Goal: Information Seeking & Learning: Learn about a topic

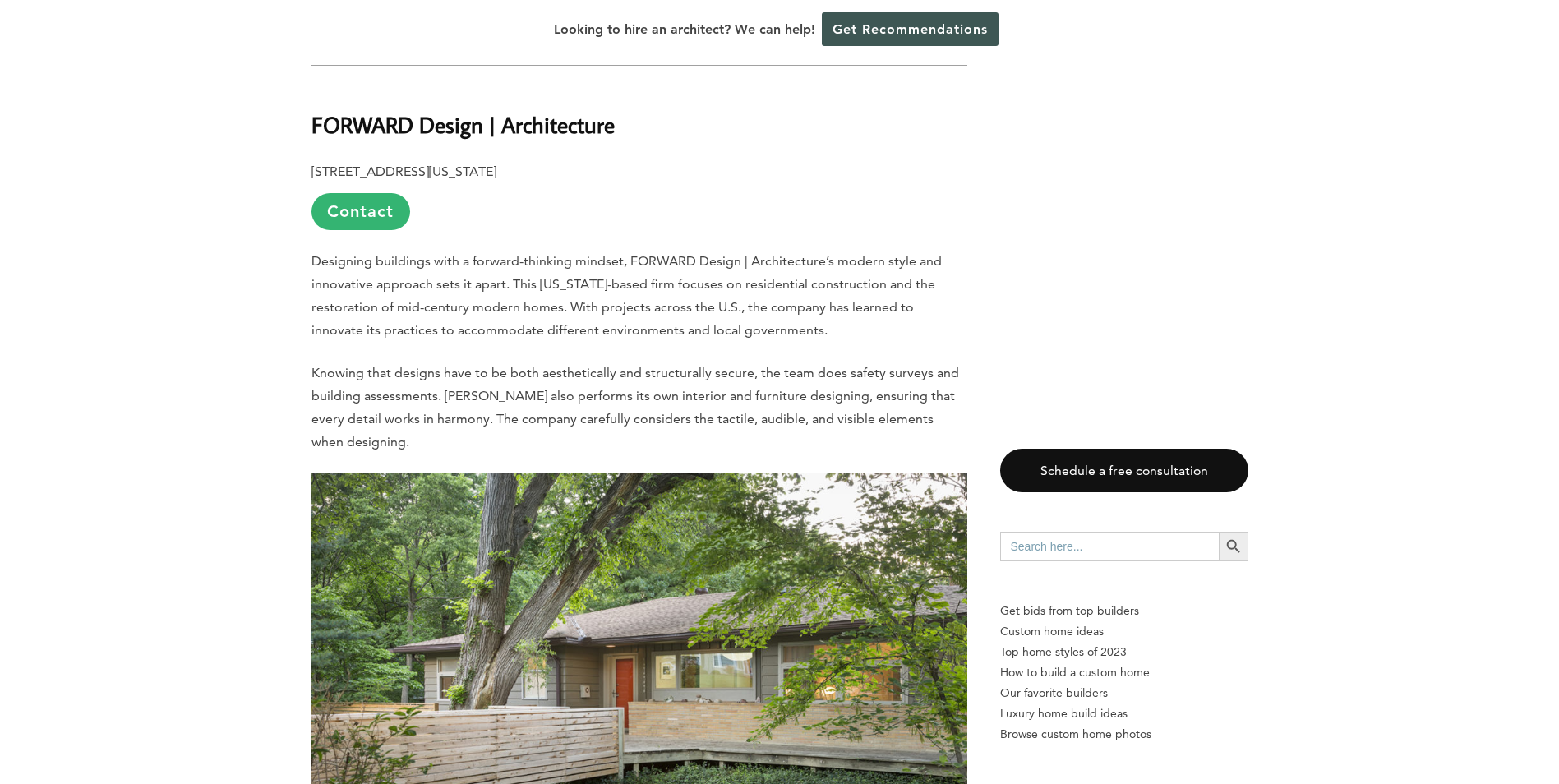
scroll to position [1008, 0]
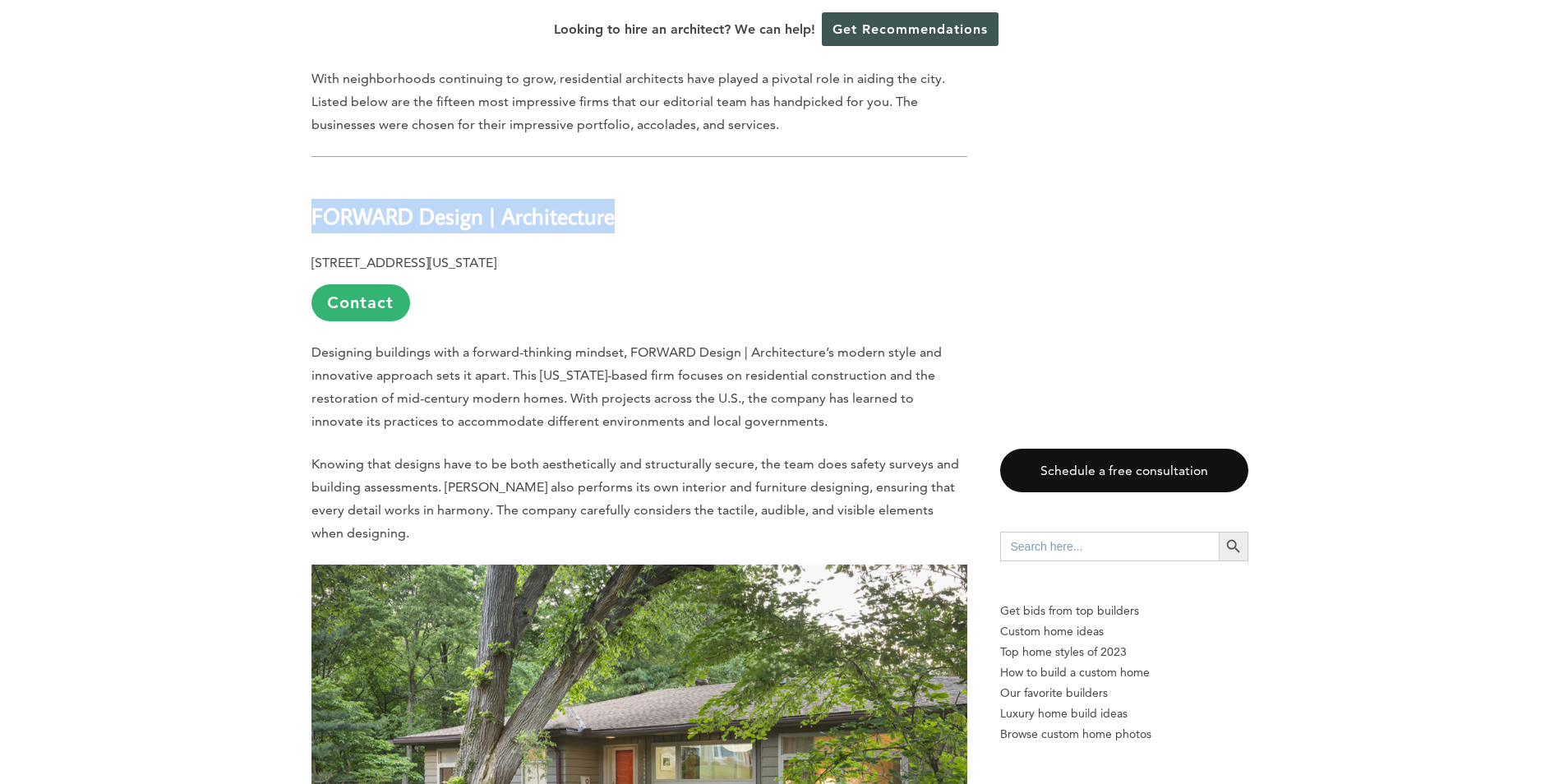
drag, startPoint x: 314, startPoint y: 215, endPoint x: 653, endPoint y: 218, distance: 339.0
click at [653, 218] on h2 "FORWARD Design | Architecture" at bounding box center [639, 205] width 656 height 57
copy b "FORWARD Design | Architecture"
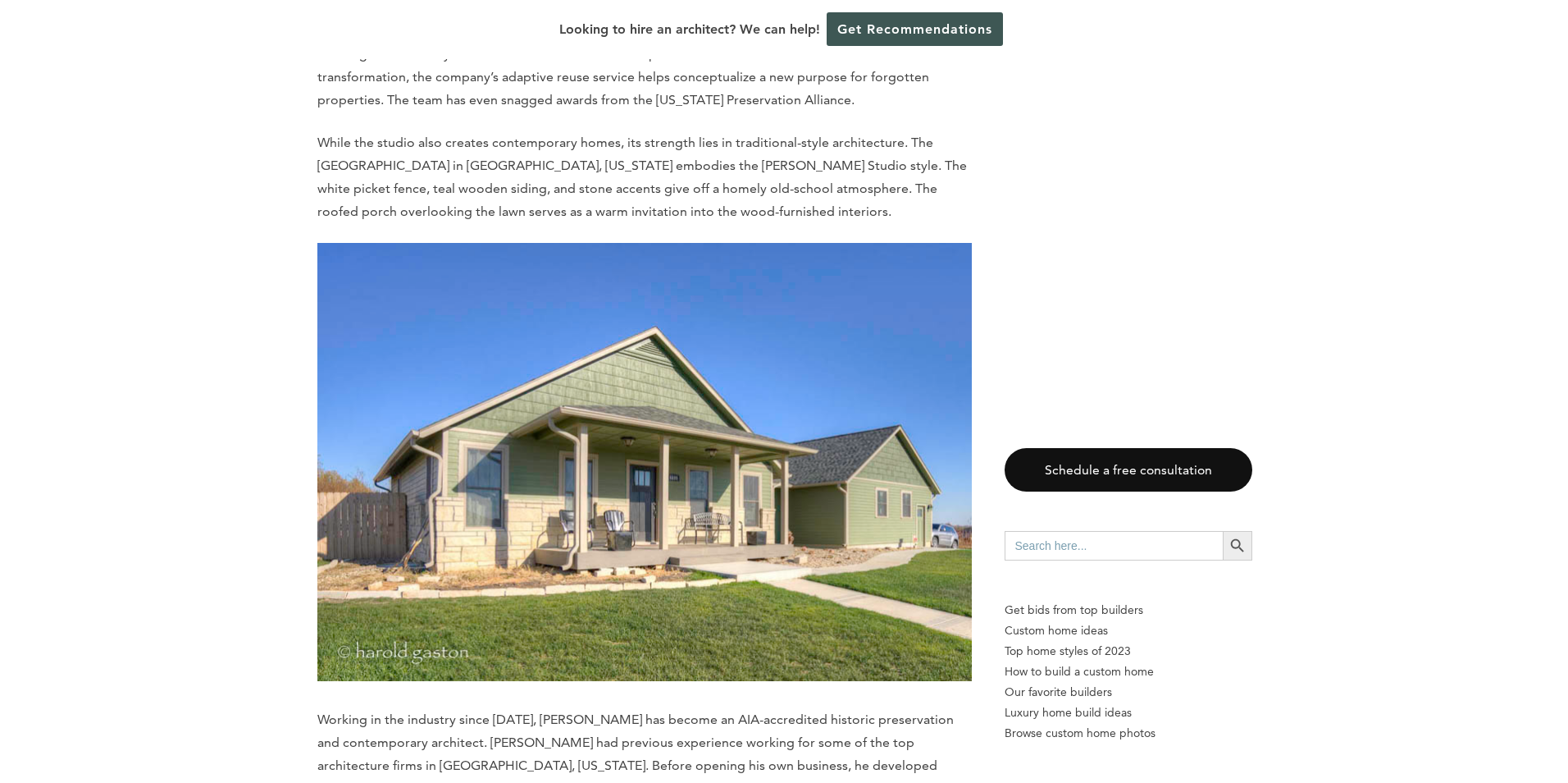
scroll to position [3305, 0]
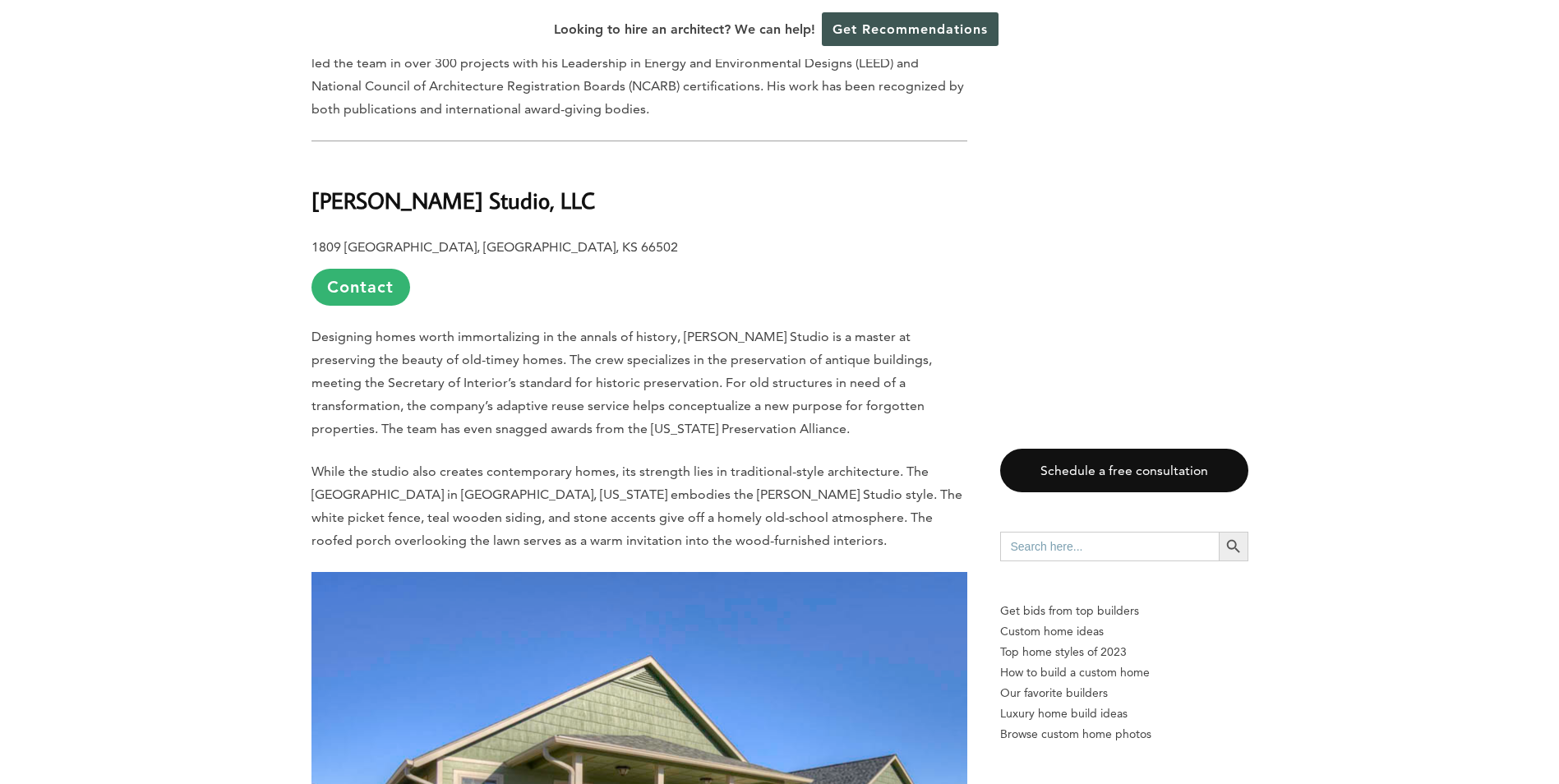
click at [522, 390] on span "Designing homes worth immortalizing in the annals of history, [PERSON_NAME] Stu…" at bounding box center [622, 383] width 621 height 108
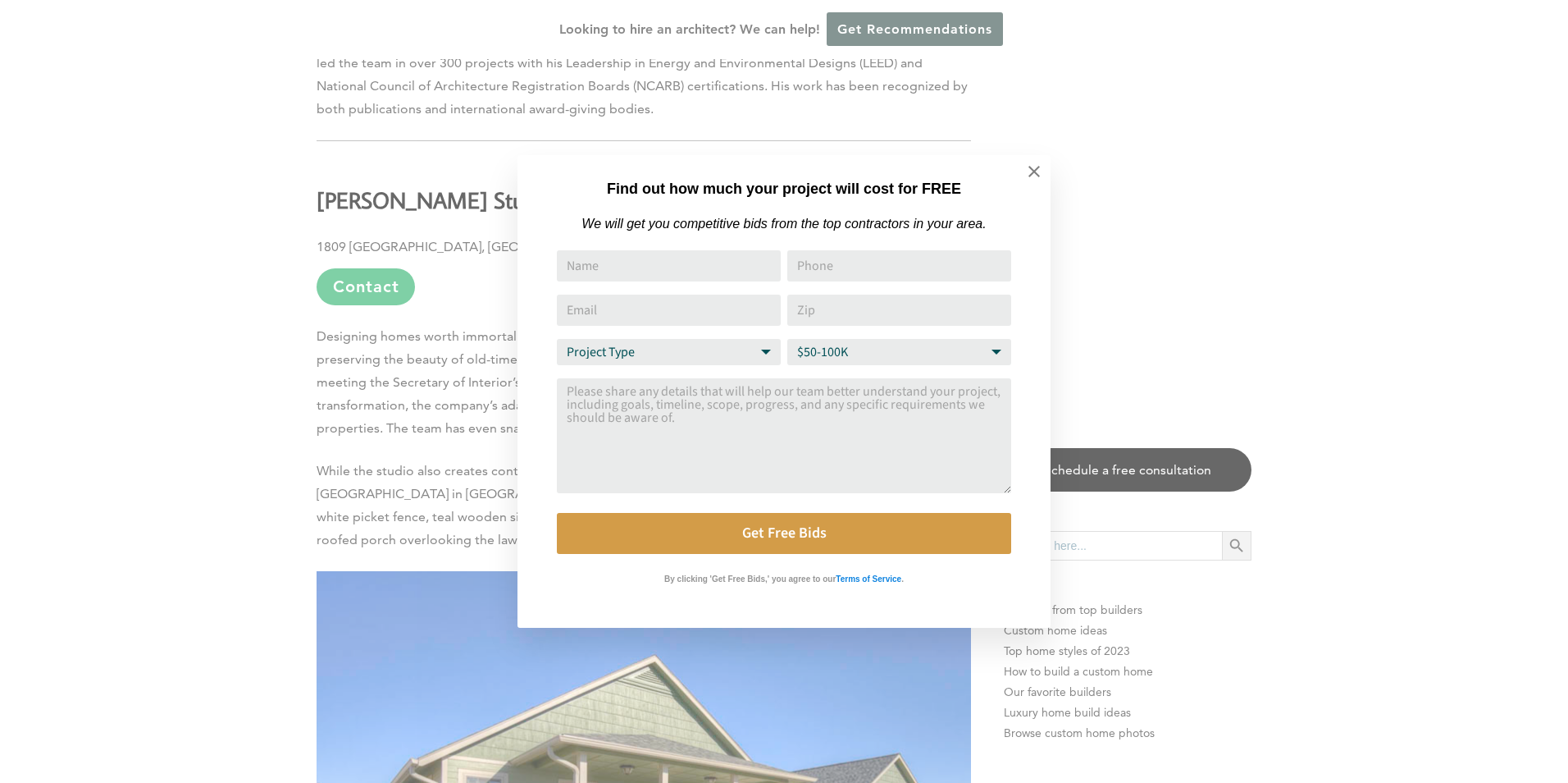
click at [230, 438] on div "Find out how much your project will cost for FREE We will get you competitive b…" at bounding box center [784, 391] width 1568 height 783
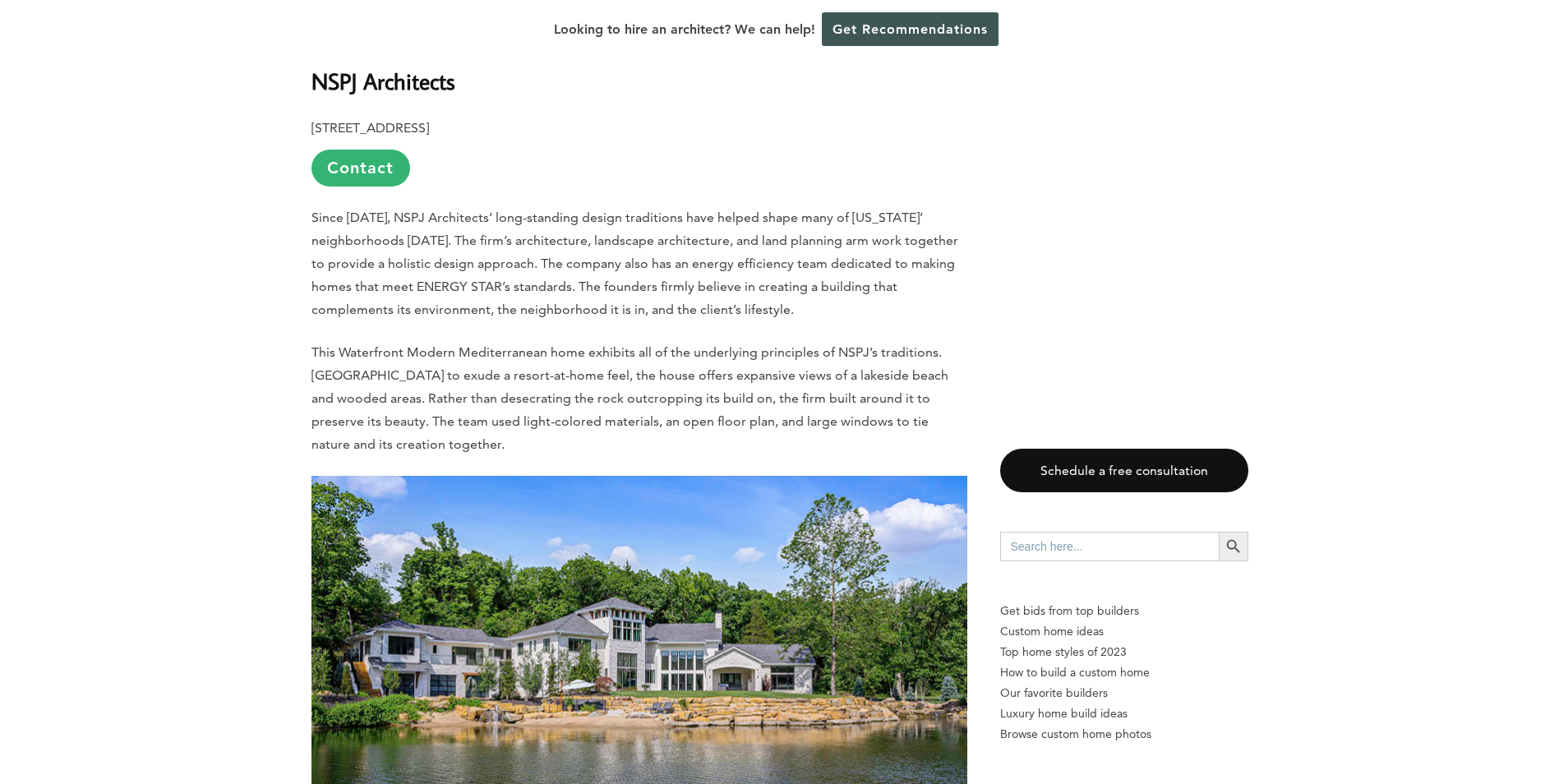
scroll to position [5282, 0]
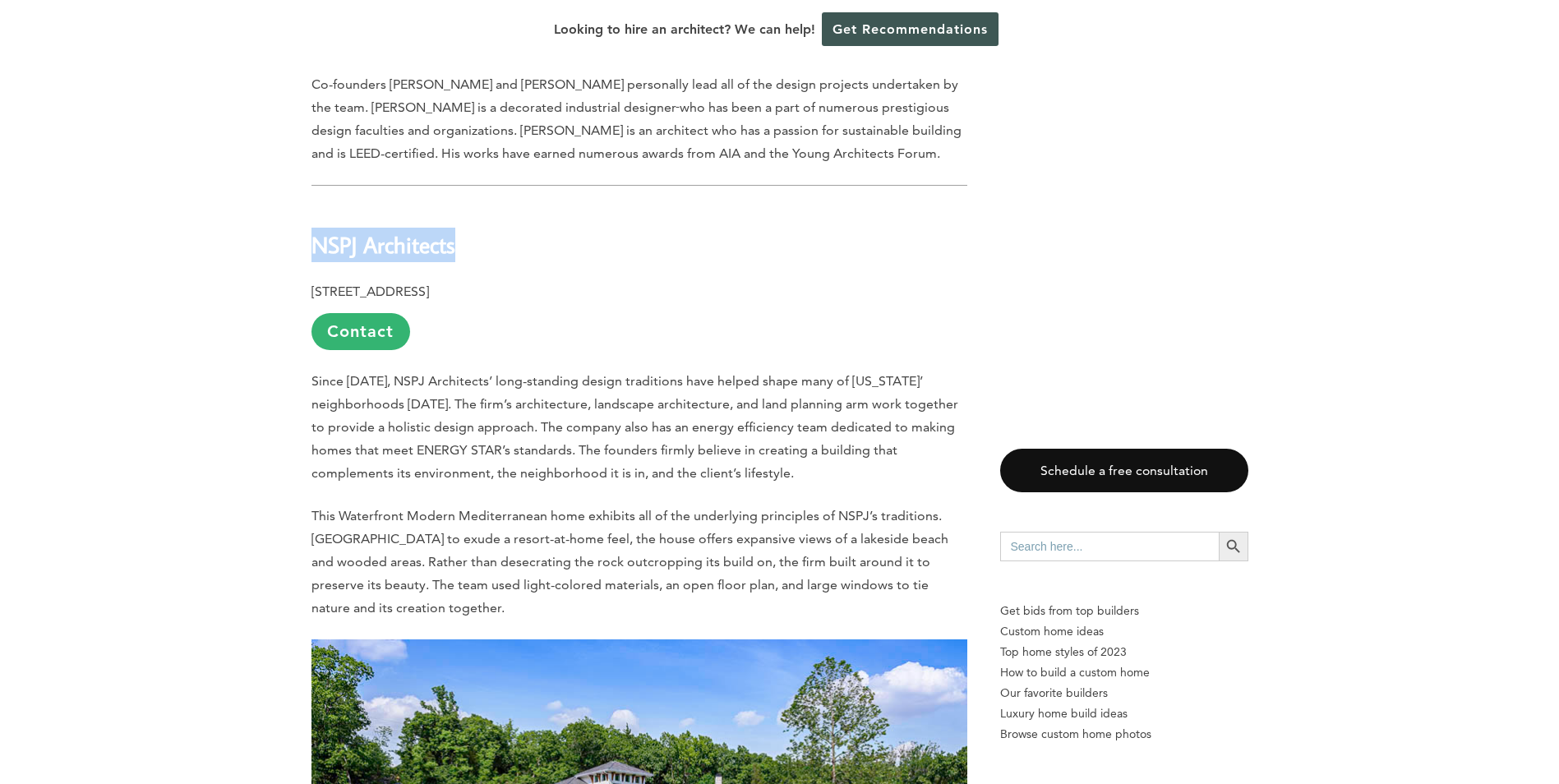
drag, startPoint x: 464, startPoint y: 205, endPoint x: 312, endPoint y: 214, distance: 152.3
click at [312, 214] on h2 "NSPJ Architects" at bounding box center [639, 234] width 656 height 57
copy b "NSPJ Architects"
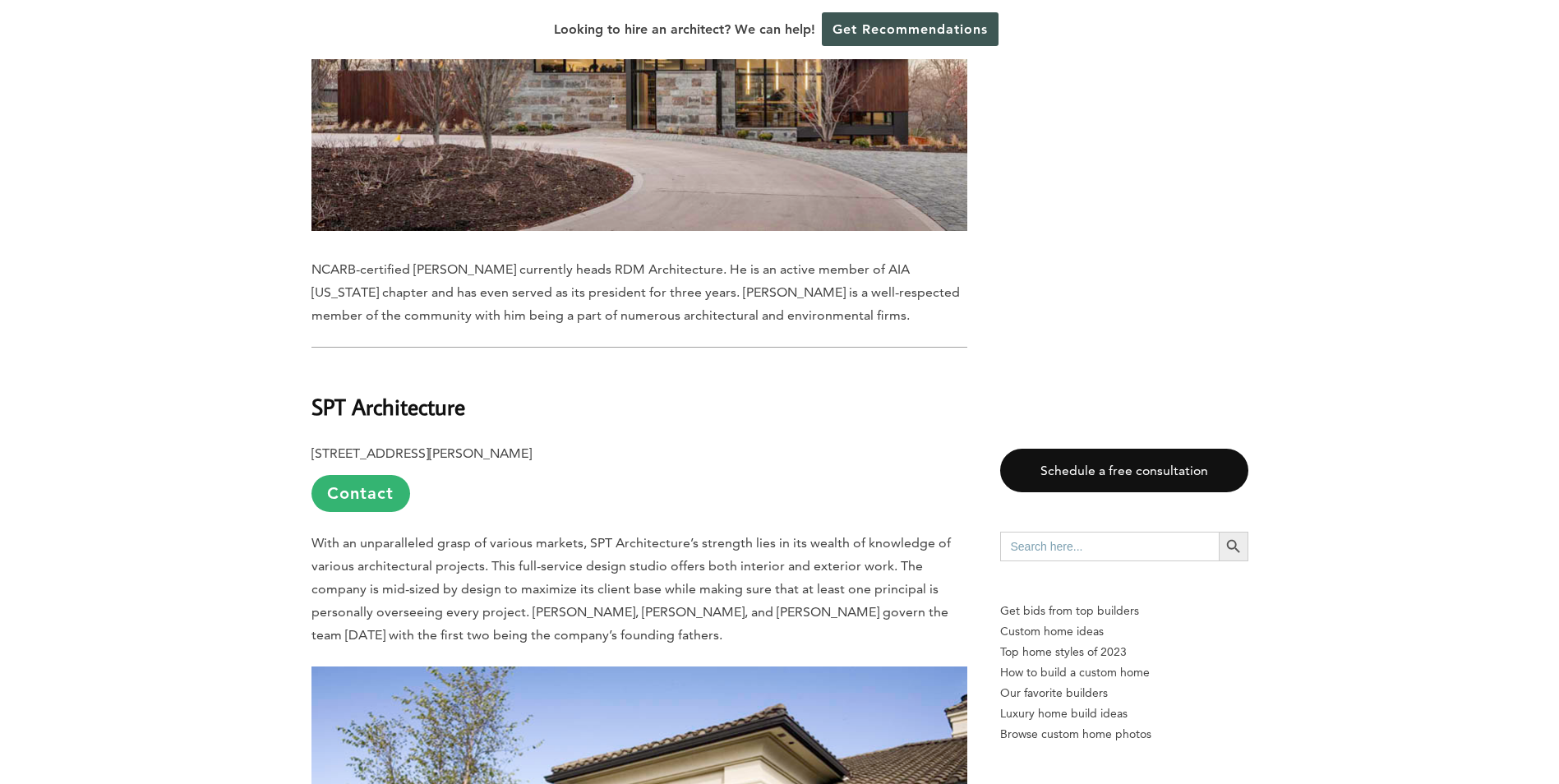
scroll to position [7254, 0]
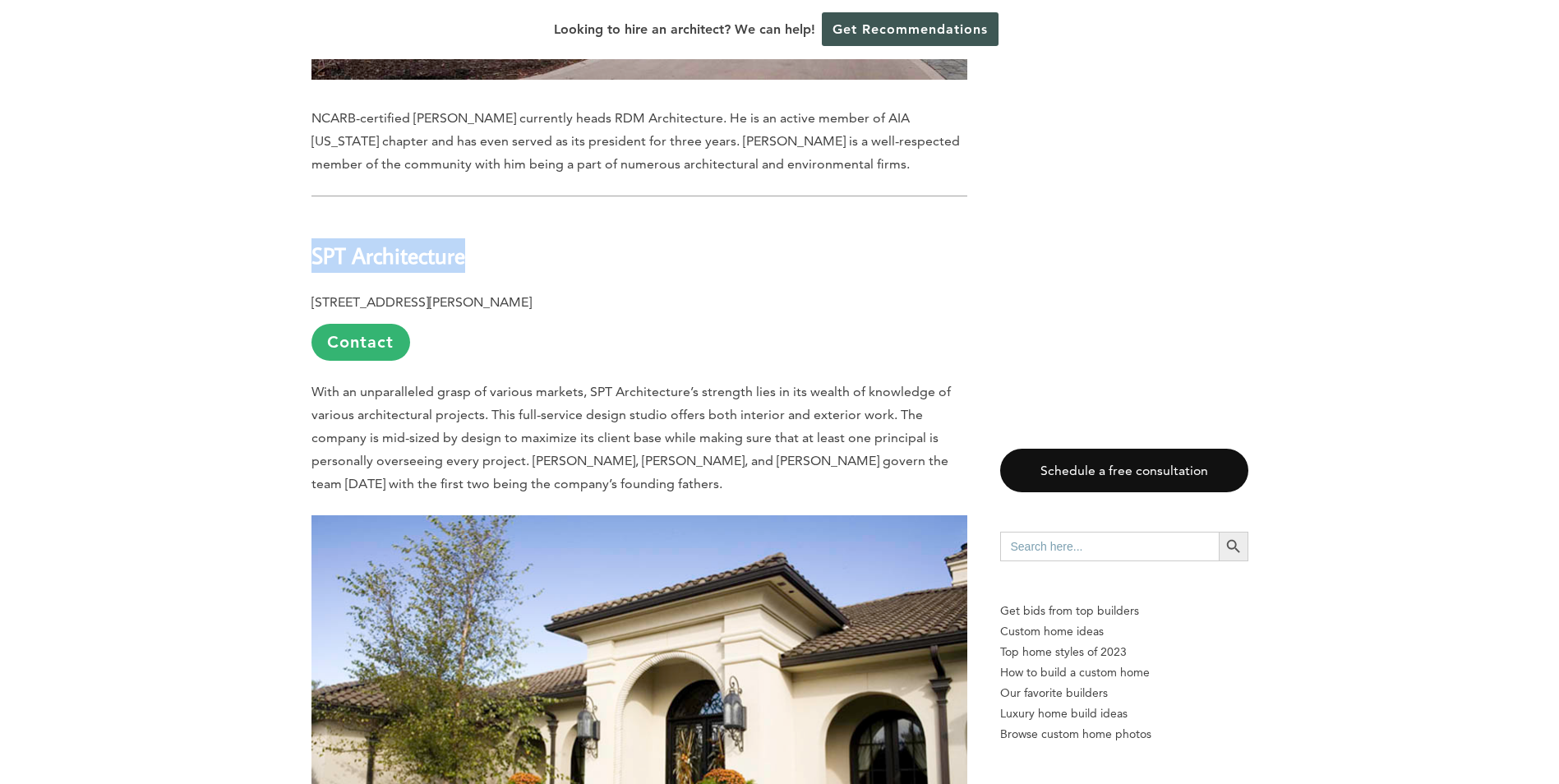
drag, startPoint x: 479, startPoint y: 177, endPoint x: 314, endPoint y: 200, distance: 166.6
click at [314, 217] on h2 "SPT Architecture" at bounding box center [639, 245] width 656 height 57
copy b "SPT Architecture"
click at [505, 380] on p "With an unparalleled grasp of various markets, SPT Architecture’s strength lies…" at bounding box center [639, 438] width 656 height 115
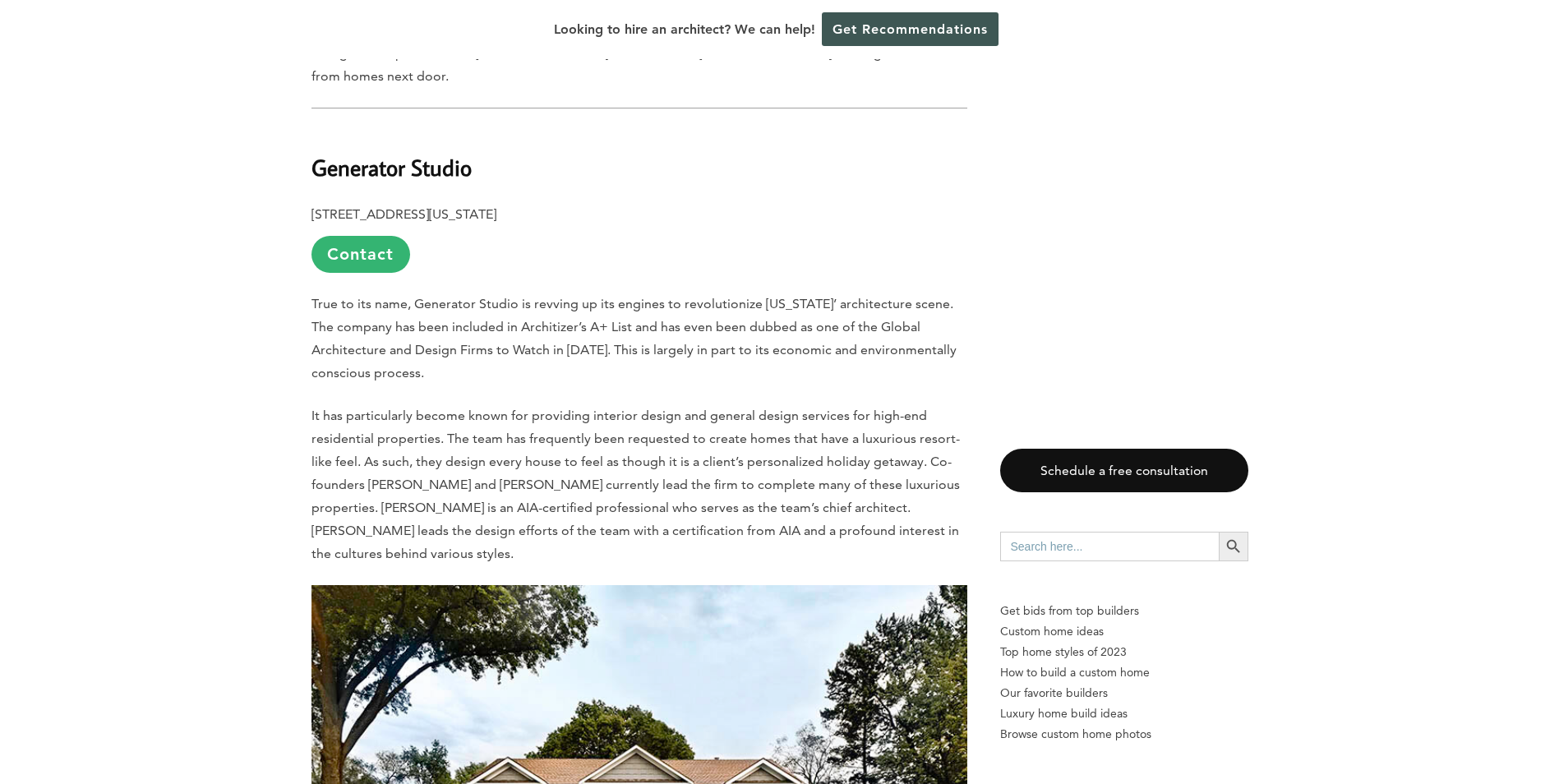
scroll to position [8158, 0]
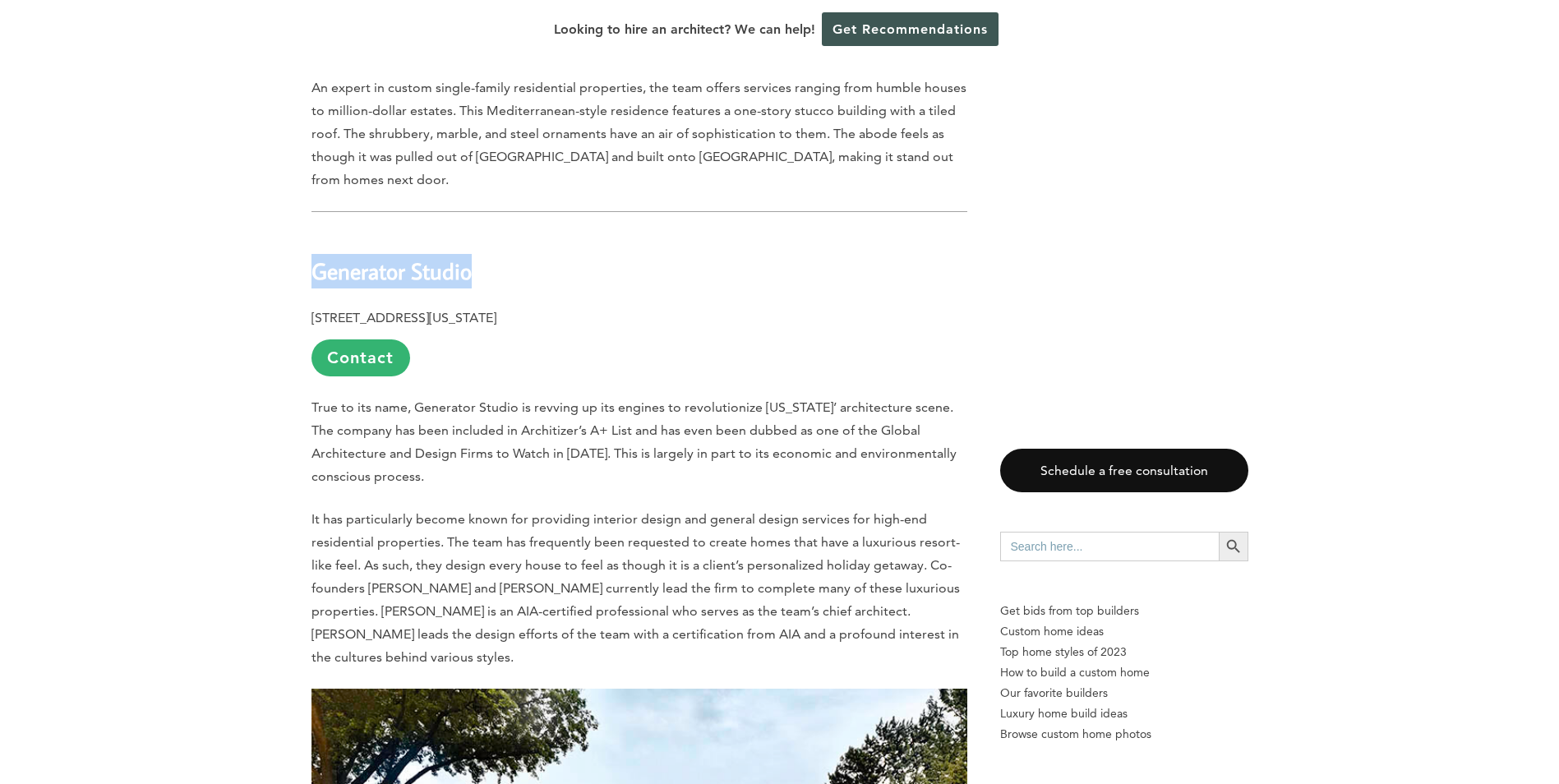
drag, startPoint x: 470, startPoint y: 181, endPoint x: 307, endPoint y: 177, distance: 163.0
click at [307, 177] on div "Last updated on [DATE] 12:49 pm Known as the [GEOGRAPHIC_DATA], [US_STATE]’ blo…" at bounding box center [780, 695] width 990 height 16034
copy b "Generator Studio"
click at [759, 508] on p "It has particularly become known for providing interior design and general desi…" at bounding box center [639, 588] width 656 height 161
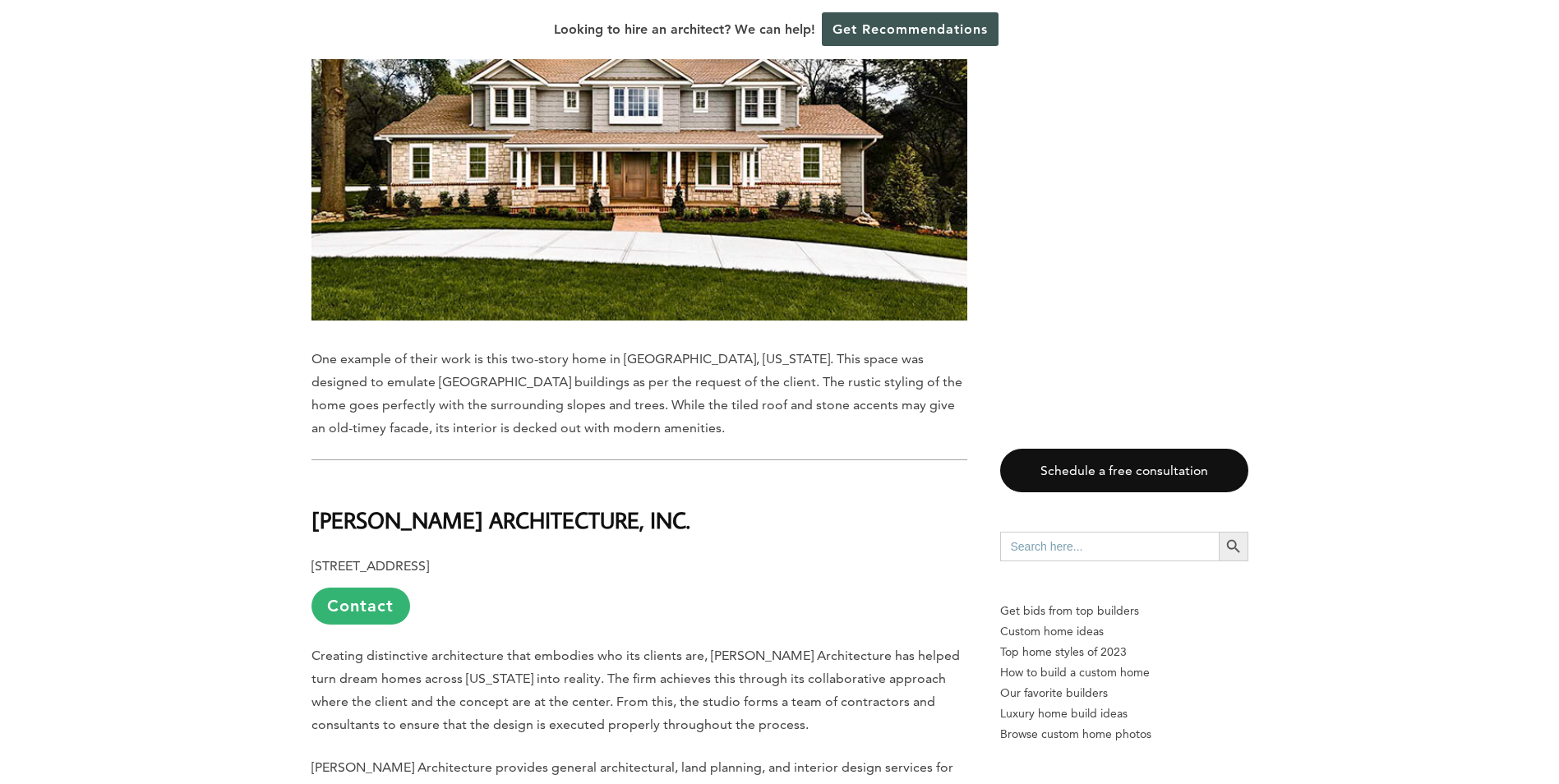
scroll to position [9226, 0]
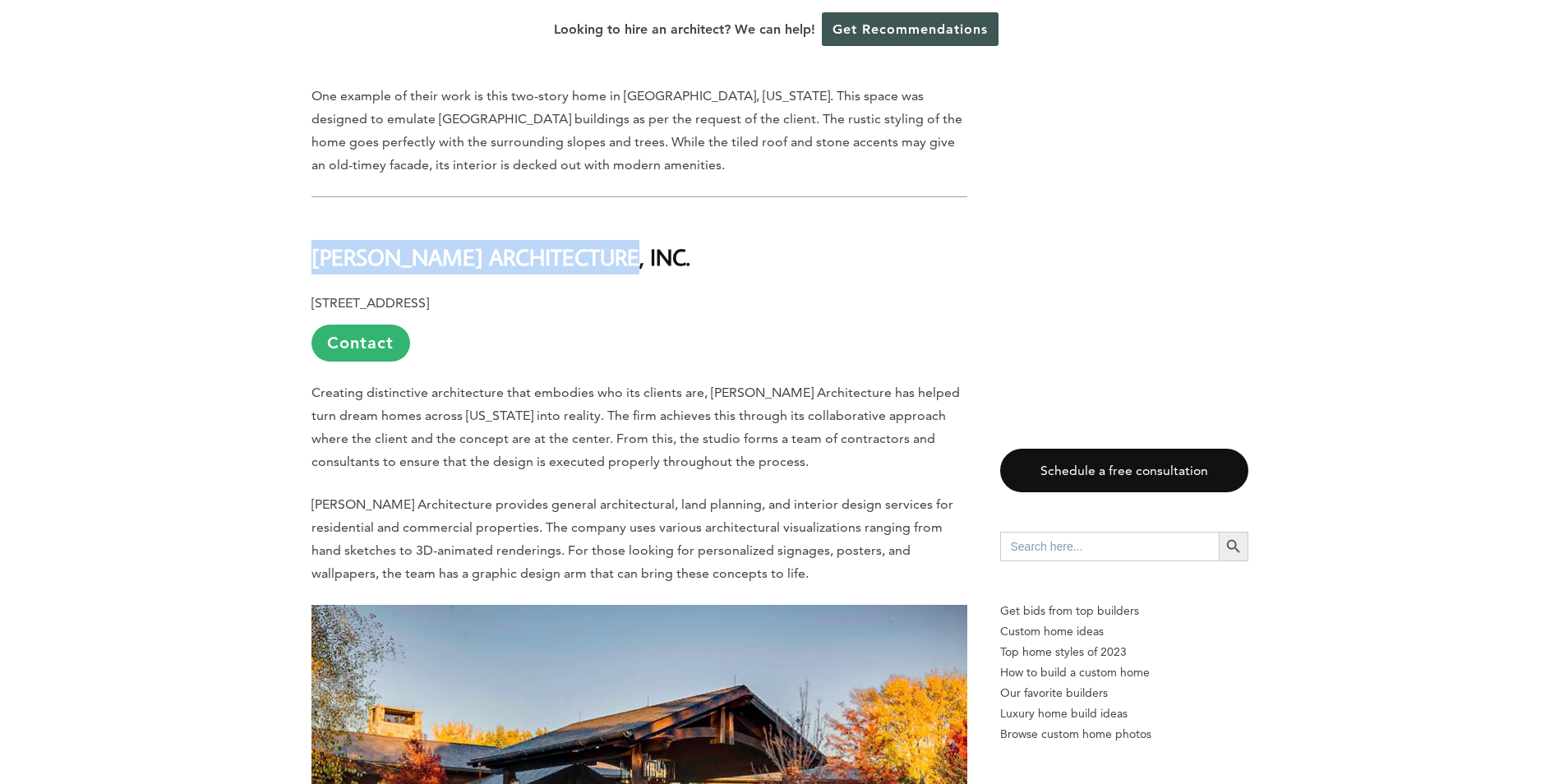
drag, startPoint x: 617, startPoint y: 148, endPoint x: 303, endPoint y: 144, distance: 314.0
copy b "[PERSON_NAME] ARCHITECTURE, INC."
click at [938, 291] on p "[STREET_ADDRESS] Contact" at bounding box center [639, 326] width 656 height 70
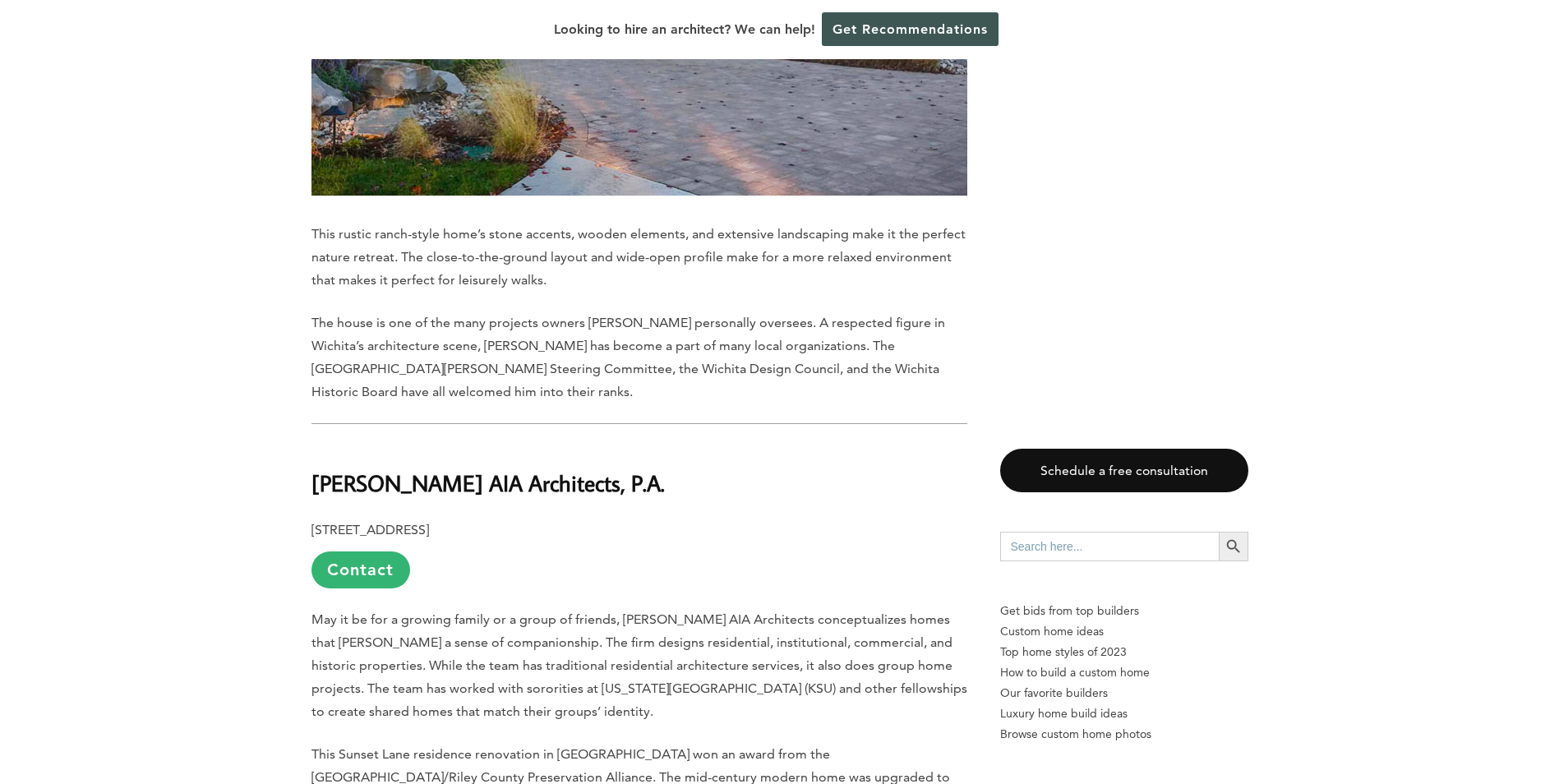
scroll to position [10295, 0]
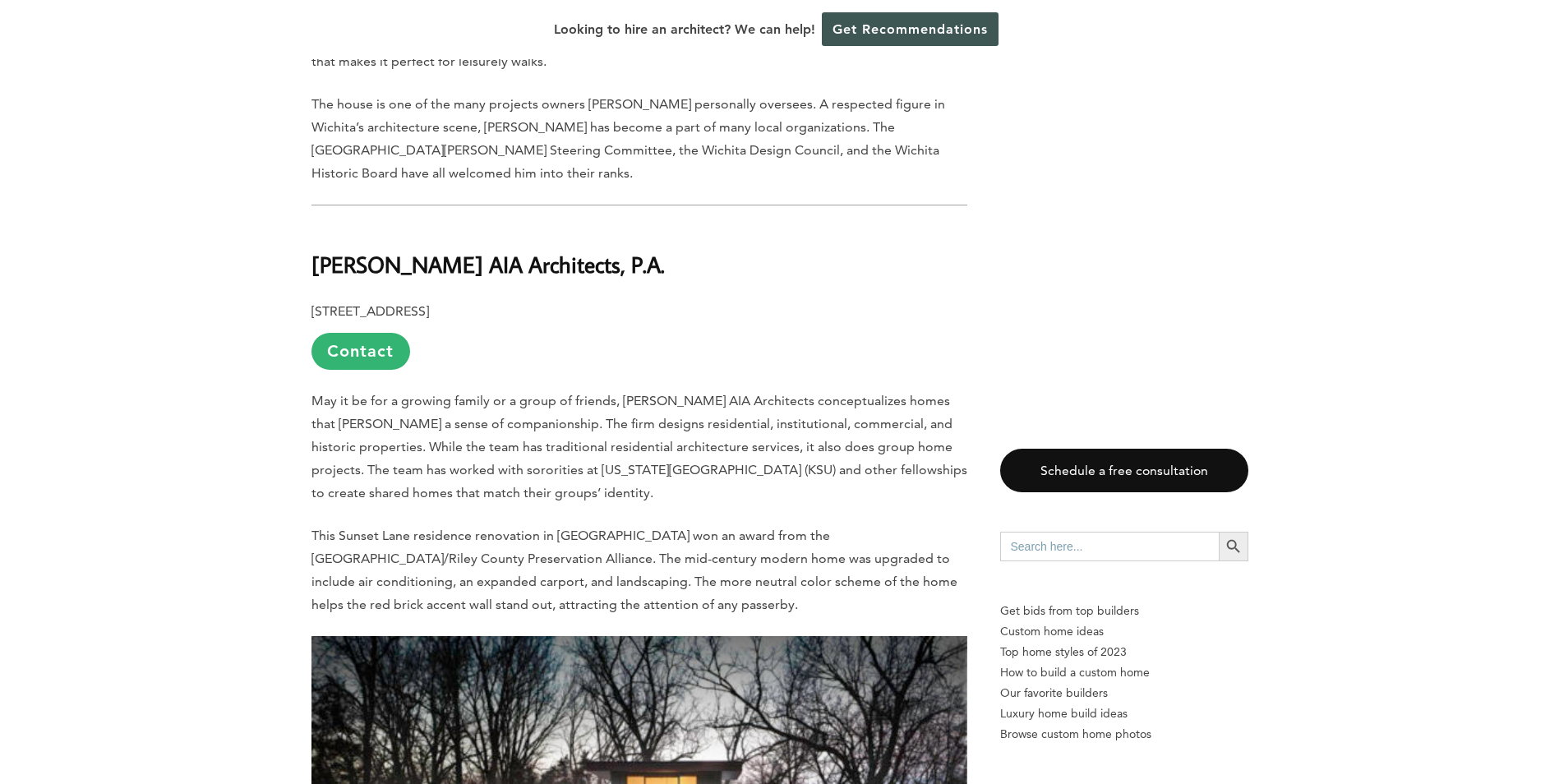
drag, startPoint x: 643, startPoint y: 153, endPoint x: 307, endPoint y: 147, distance: 336.1
copy b "[PERSON_NAME] AIA Architects, P.A."
click at [600, 300] on p "[STREET_ADDRESS] Contact" at bounding box center [639, 335] width 656 height 70
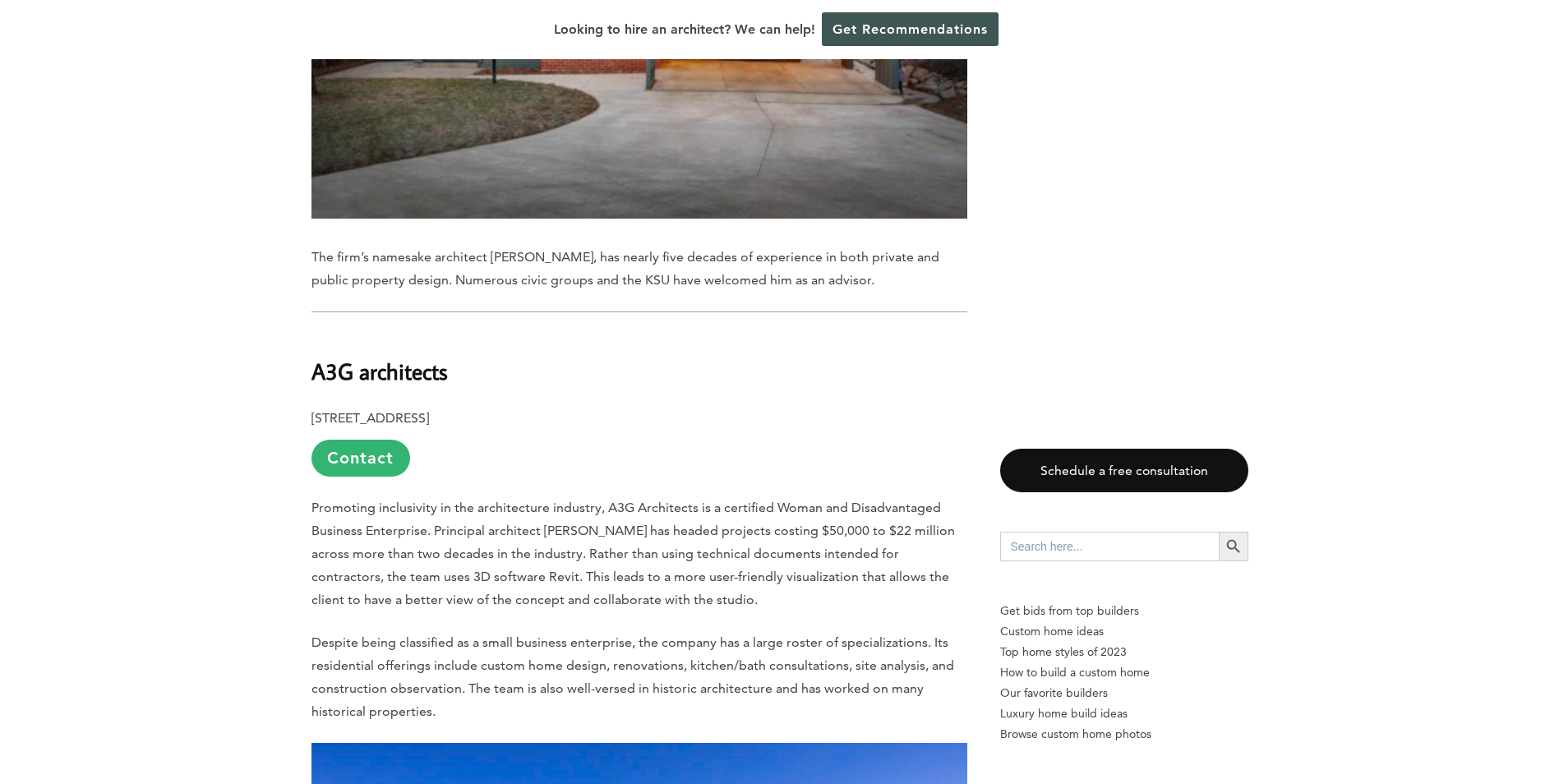
scroll to position [11116, 0]
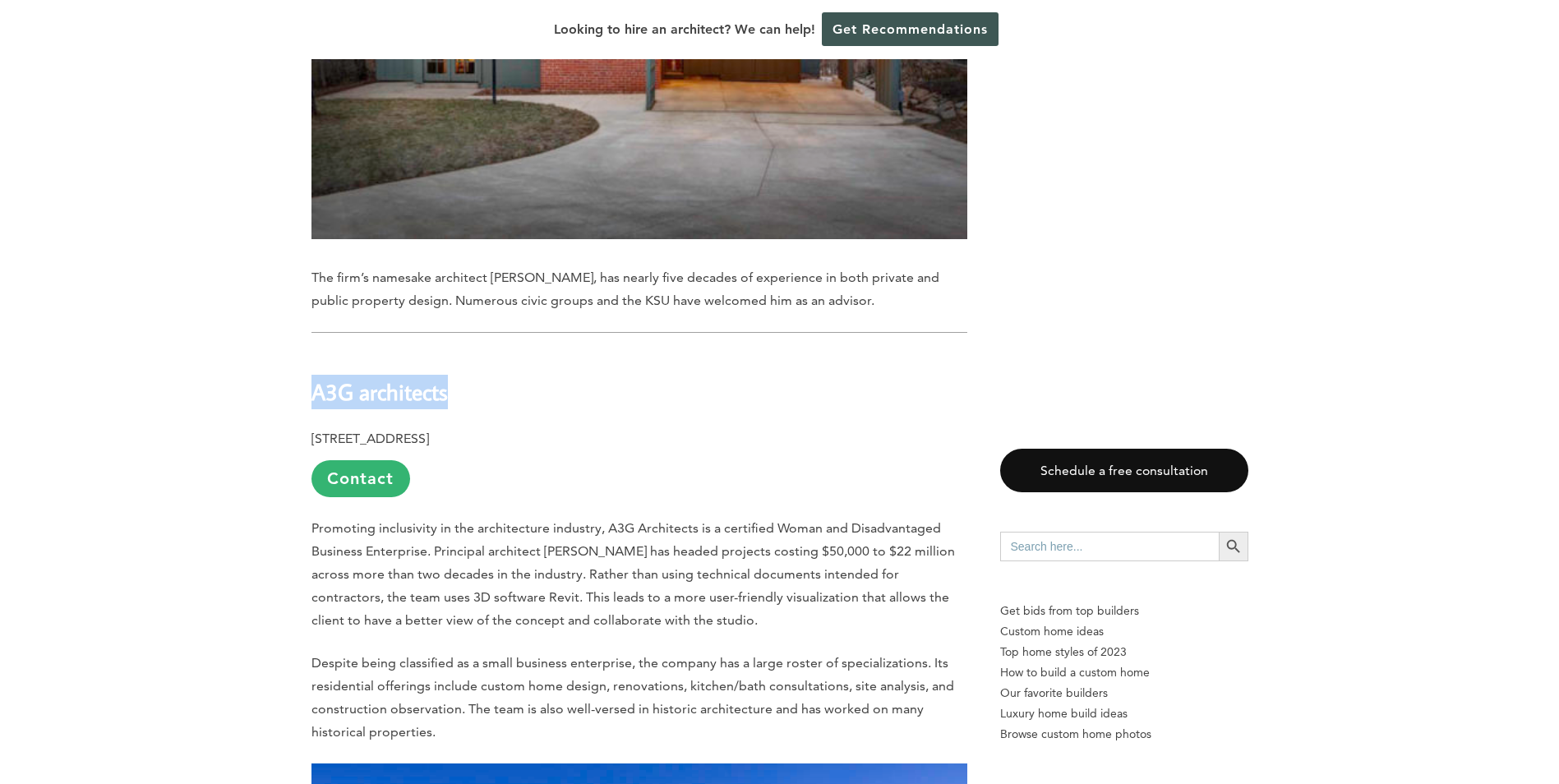
drag, startPoint x: 317, startPoint y: 276, endPoint x: 451, endPoint y: 277, distance: 134.0
click at [451, 353] on h2 "A3G architects" at bounding box center [639, 381] width 656 height 57
copy b "A3G architects"
click at [753, 427] on p "[STREET_ADDRESS] Contact" at bounding box center [639, 462] width 656 height 70
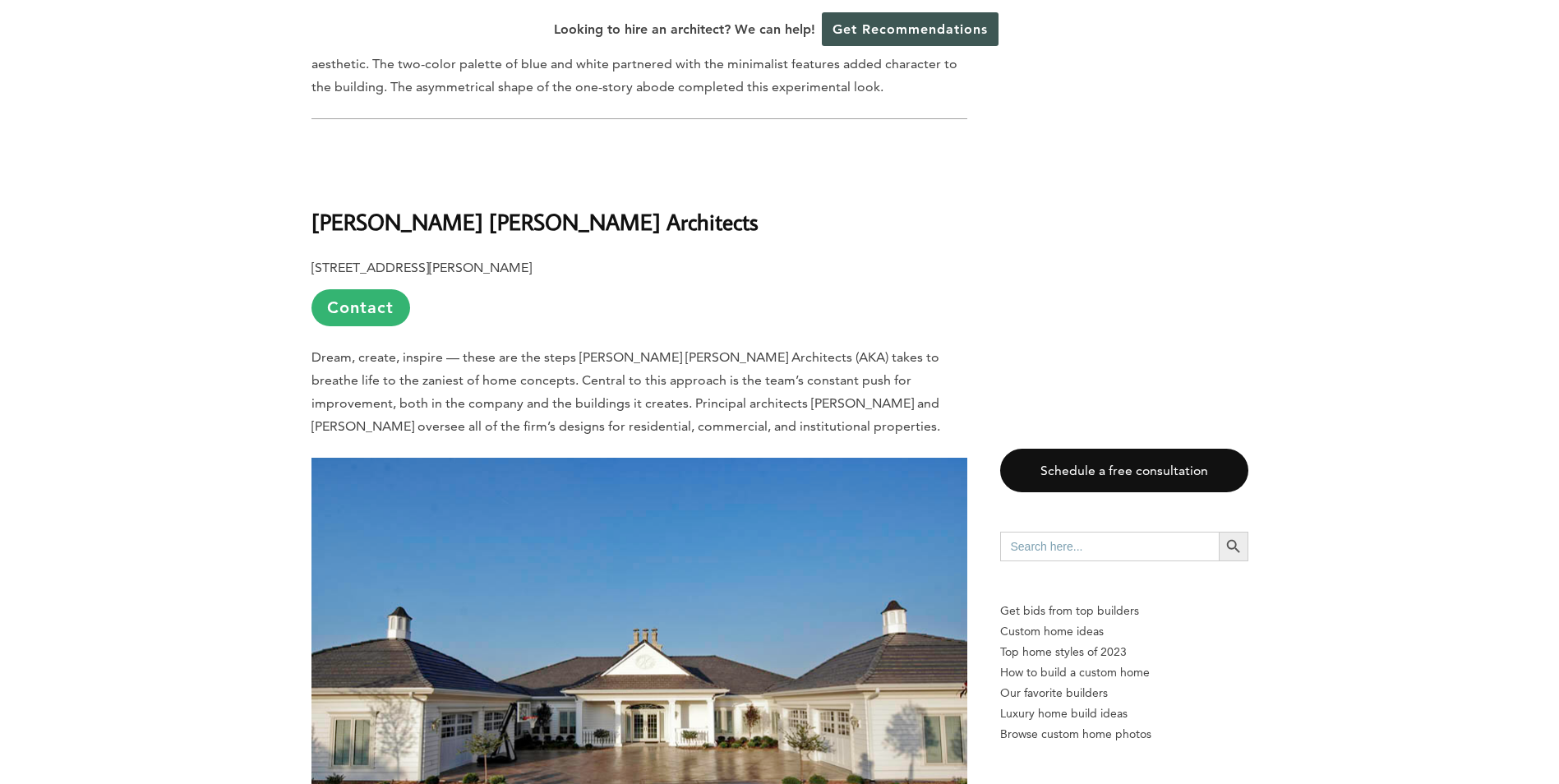
scroll to position [14157, 0]
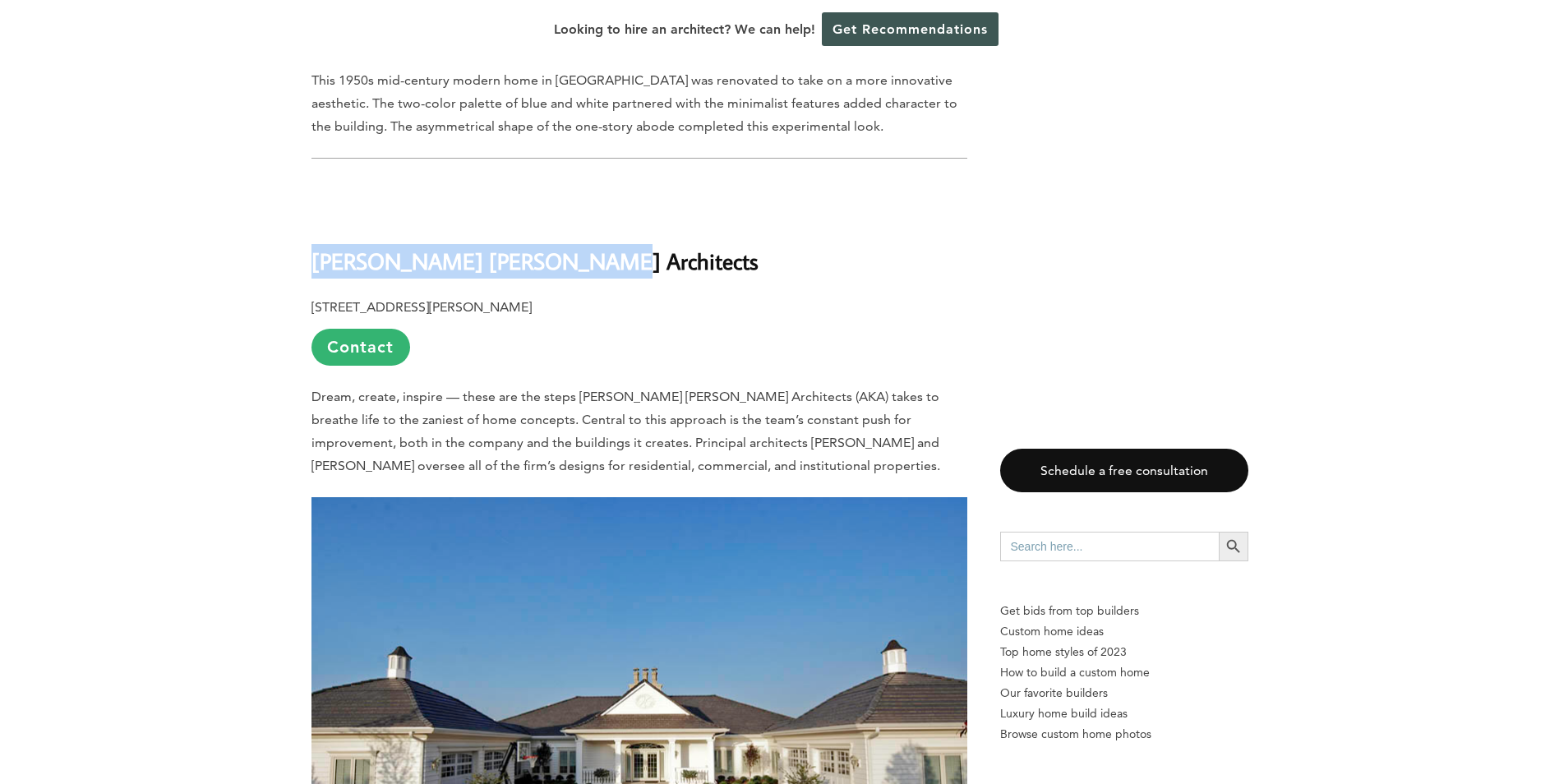
drag, startPoint x: 575, startPoint y: 149, endPoint x: 300, endPoint y: 153, distance: 275.0
copy b "[PERSON_NAME] [PERSON_NAME] Architects"
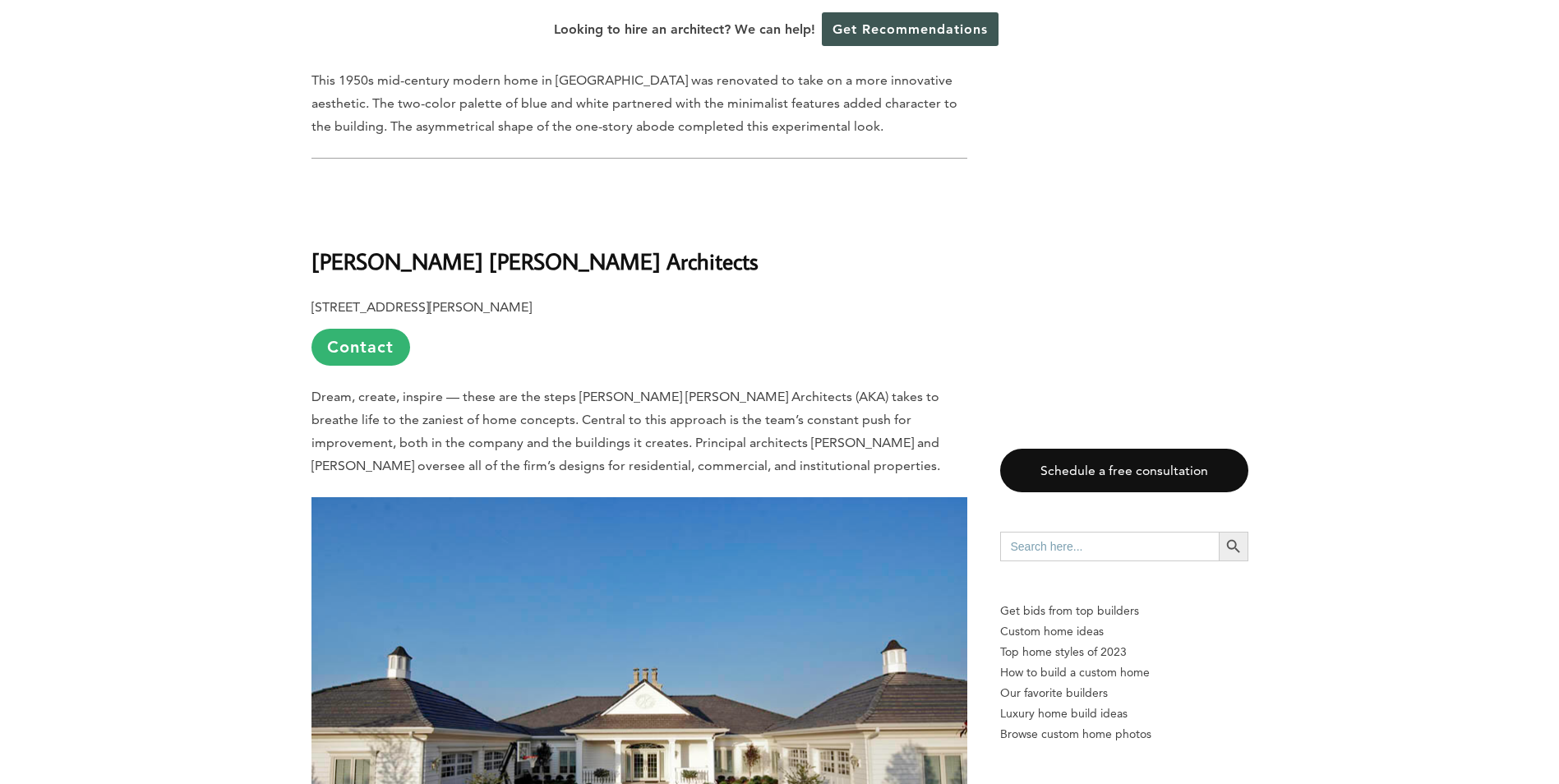
click at [569, 296] on p "[STREET_ADDRESS][PERSON_NAME] Contact" at bounding box center [639, 331] width 656 height 70
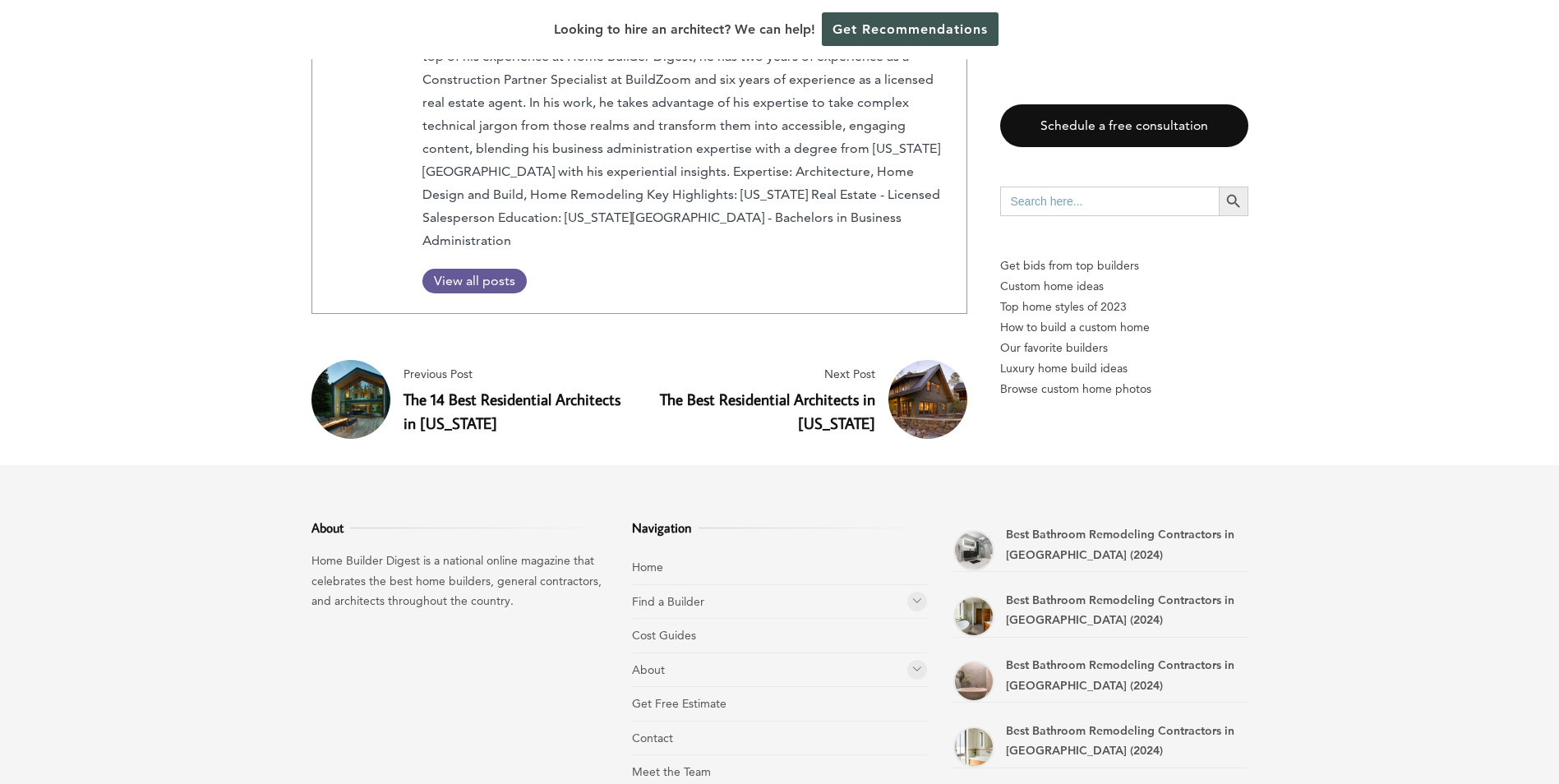
scroll to position [15454, 0]
